Goal: Find contact information: Find contact information

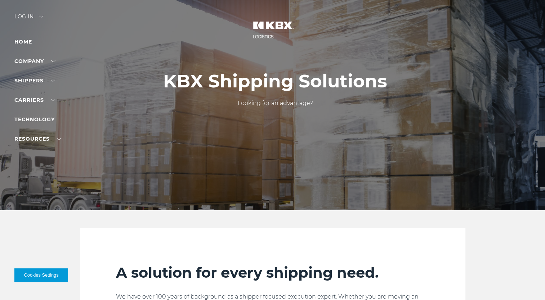
scroll to position [1, 0]
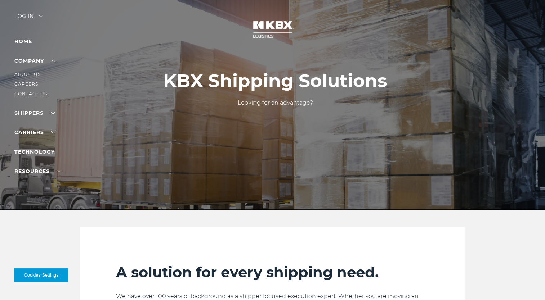
click at [29, 94] on link "Contact Us" at bounding box center [30, 93] width 33 height 5
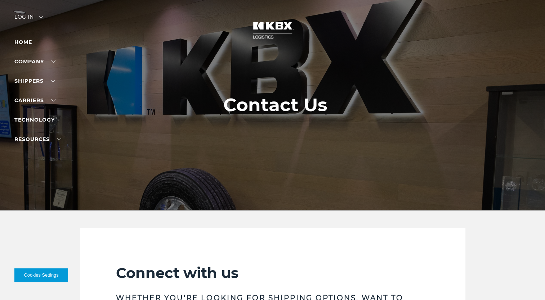
click at [26, 44] on link "Home" at bounding box center [23, 42] width 18 height 6
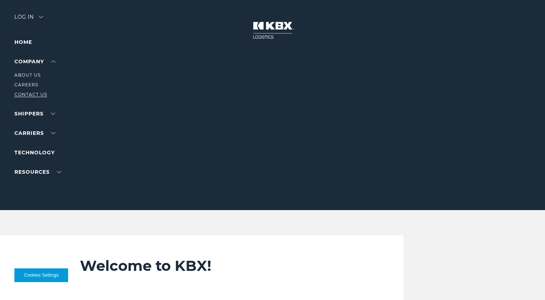
click at [24, 94] on link "Contact Us" at bounding box center [30, 94] width 33 height 5
